Goal: Transaction & Acquisition: Obtain resource

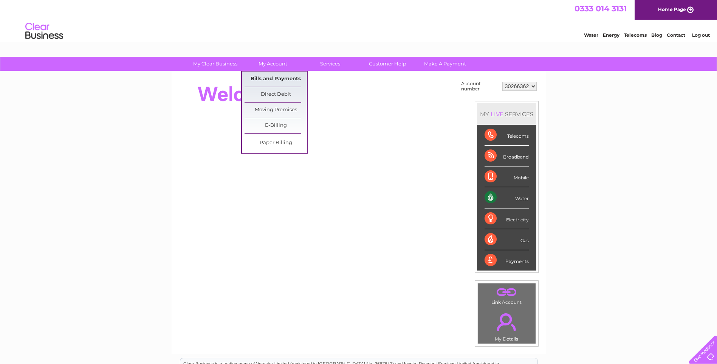
click at [273, 79] on link "Bills and Payments" at bounding box center [276, 78] width 62 height 15
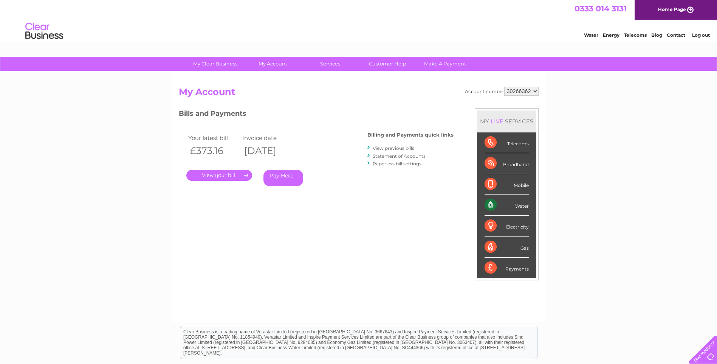
click at [227, 175] on link "." at bounding box center [219, 175] width 66 height 11
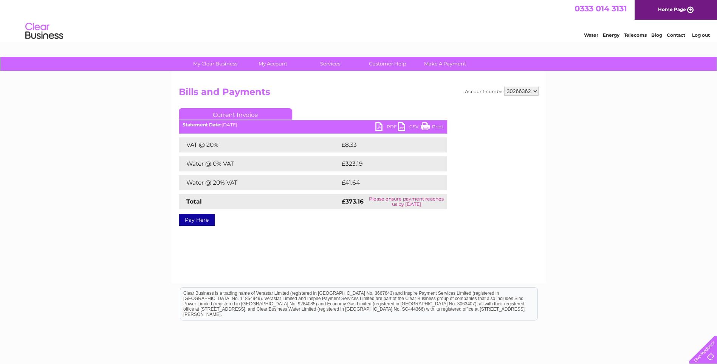
click at [386, 125] on link "PDF" at bounding box center [386, 127] width 23 height 11
click at [525, 90] on select "30266362 30267534 30271198 30307327 30314341 30320023" at bounding box center [521, 91] width 34 height 9
select select "30267534"
click at [504, 87] on select "30266362 30267534 30271198 30307327 30314341 30320023" at bounding box center [521, 91] width 34 height 9
click at [386, 126] on link "PDF" at bounding box center [386, 127] width 23 height 11
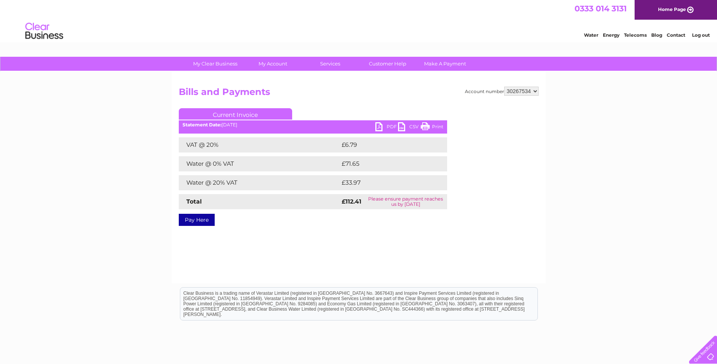
click at [525, 89] on select "30266362 30267534 30271198 30307327 30314341 30320023" at bounding box center [521, 91] width 34 height 9
select select "30271198"
click at [504, 87] on select "30266362 30267534 30271198 30307327 30314341 30320023" at bounding box center [521, 91] width 34 height 9
click at [521, 91] on select "30266362 30267534 30271198 30307327 30314341 30320023" at bounding box center [521, 91] width 34 height 9
select select "30307327"
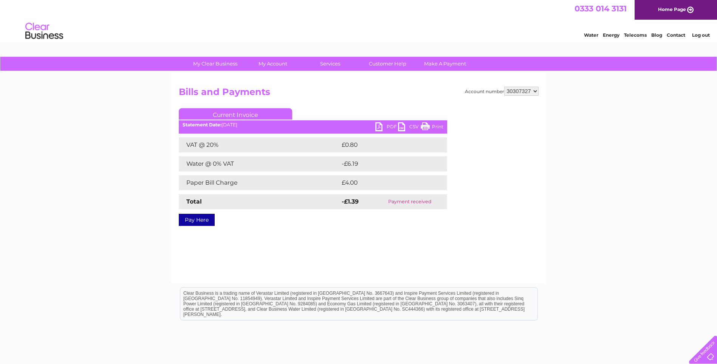
click at [504, 87] on select "30266362 30267534 30271198 30307327 30314341 30320023" at bounding box center [521, 91] width 34 height 9
click at [390, 125] on link "PDF" at bounding box center [386, 127] width 23 height 11
click at [526, 91] on select "30266362 30267534 30271198 30307327 30314341 30320023" at bounding box center [521, 91] width 34 height 9
select select "30314341"
click at [504, 87] on select "30266362 30267534 30271198 30307327 30314341 30320023" at bounding box center [521, 91] width 34 height 9
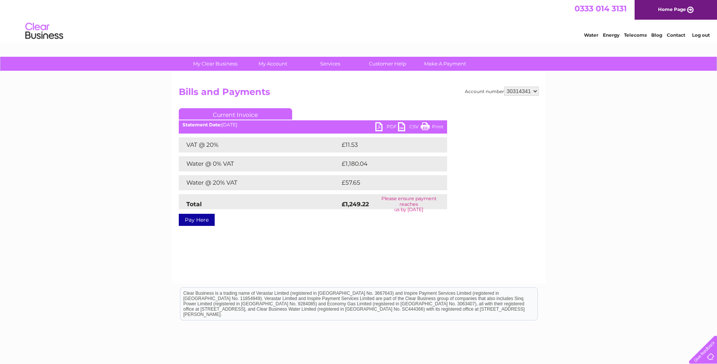
click at [389, 127] on link "PDF" at bounding box center [386, 127] width 23 height 11
click at [520, 91] on select "30266362 30267534 30271198 30307327 30314341 30320023" at bounding box center [521, 91] width 34 height 9
select select "30320023"
click at [504, 87] on select "30266362 30267534 30271198 30307327 30314341 30320023" at bounding box center [521, 91] width 34 height 9
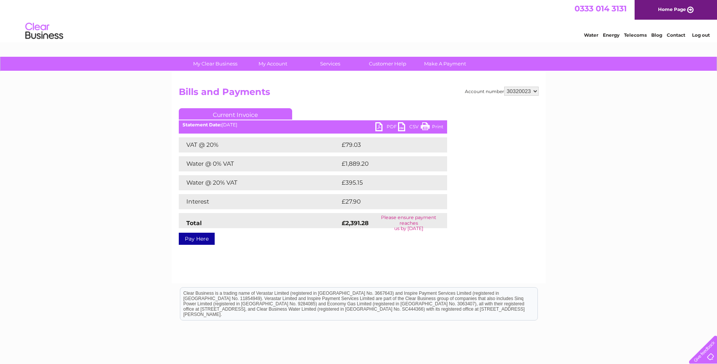
click at [388, 124] on link "PDF" at bounding box center [386, 127] width 23 height 11
click at [45, 112] on div "My Clear Business Login Details My Details My Preferences Link Account My Accou…" at bounding box center [358, 235] width 717 height 356
click at [682, 35] on link "Contact" at bounding box center [676, 35] width 19 height 6
